Goal: Task Accomplishment & Management: Manage account settings

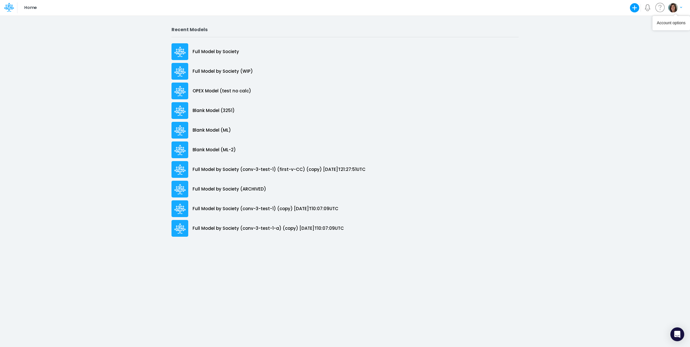
click at [672, 6] on img "button" at bounding box center [673, 8] width 10 height 10
click at [651, 38] on button "Log out" at bounding box center [651, 33] width 62 height 9
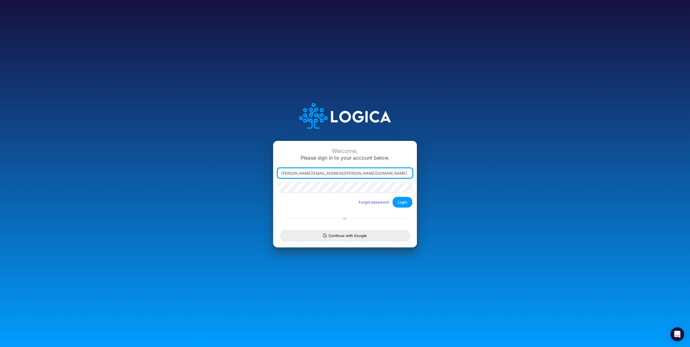
drag, startPoint x: 306, startPoint y: 172, endPoint x: 482, endPoint y: 171, distance: 175.4
click at [482, 171] on div "Welcome, Please sign in to your account below. [PERSON_NAME][EMAIL_ADDRESS][PER…" at bounding box center [345, 173] width 460 height 164
type input "[PERSON_NAME][EMAIL_ADDRESS][PERSON_NAME][DOMAIN_NAME]"
click at [403, 203] on button "Login" at bounding box center [402, 202] width 20 height 11
